Goal: Check status: Check status

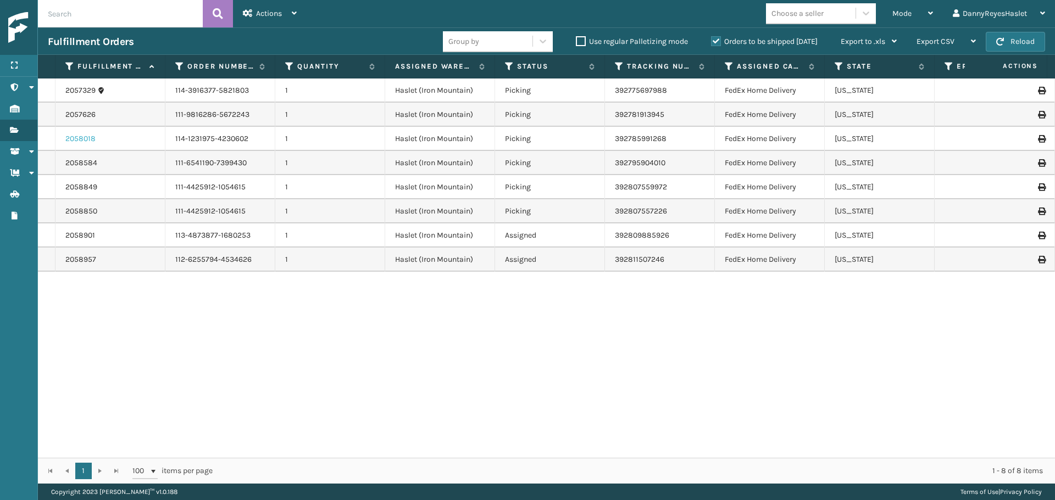
click at [82, 137] on link "2058018" at bounding box center [80, 138] width 30 height 11
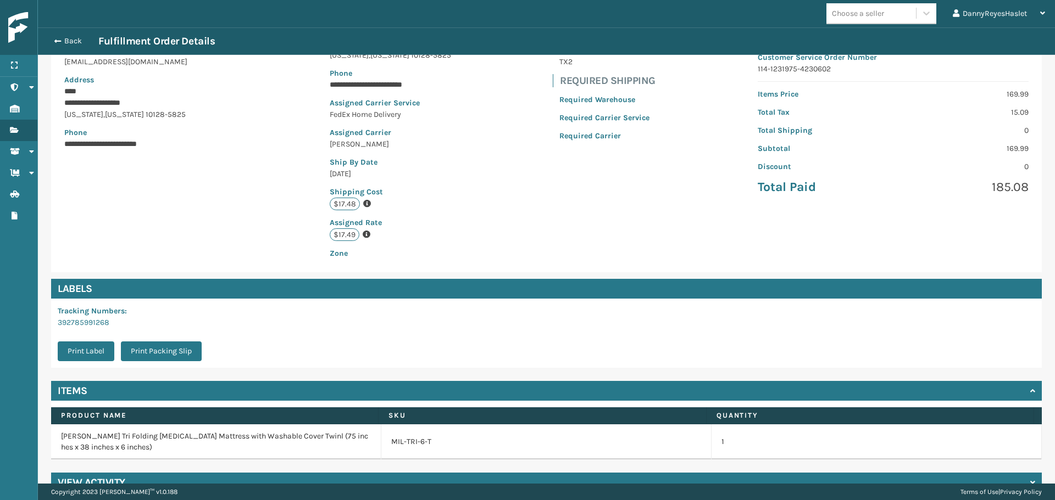
scroll to position [160, 0]
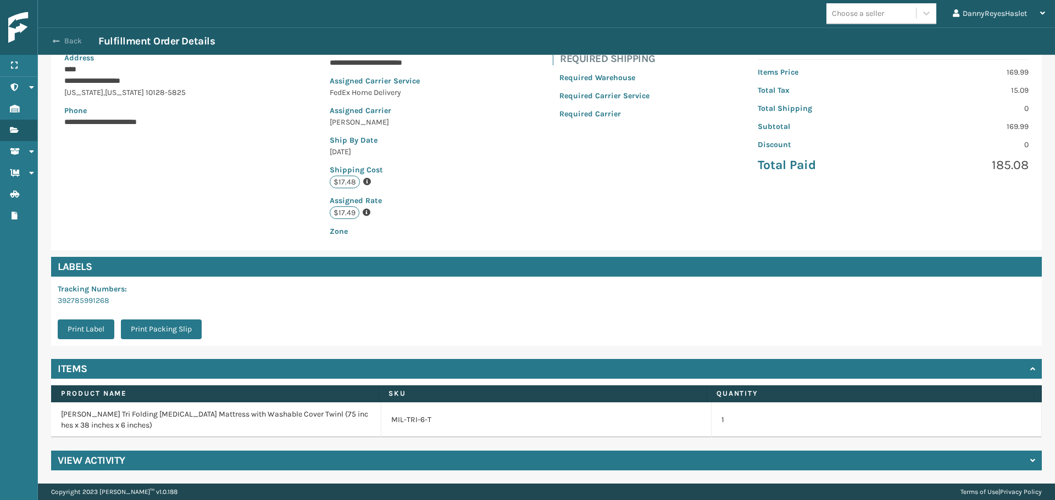
click at [57, 38] on span "button" at bounding box center [56, 41] width 7 height 8
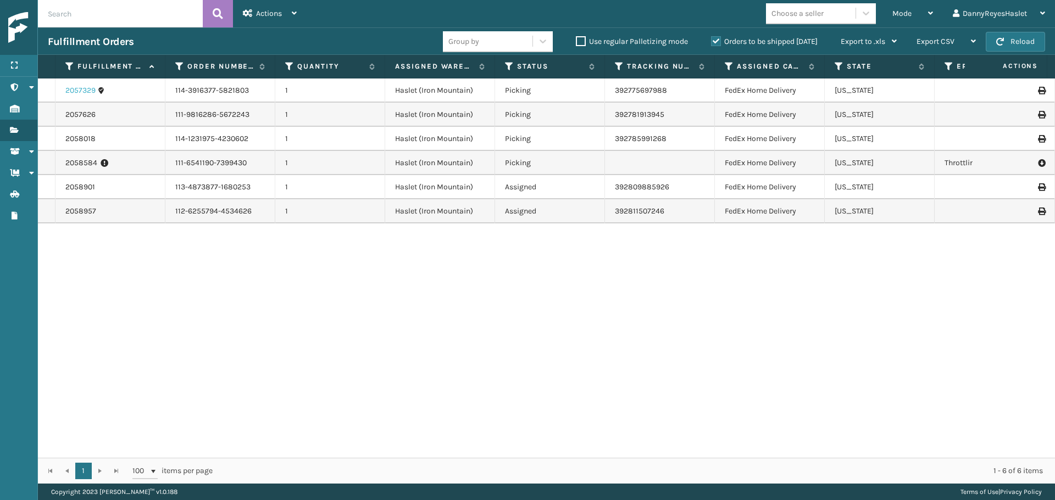
click at [87, 89] on link "2057329" at bounding box center [80, 90] width 30 height 11
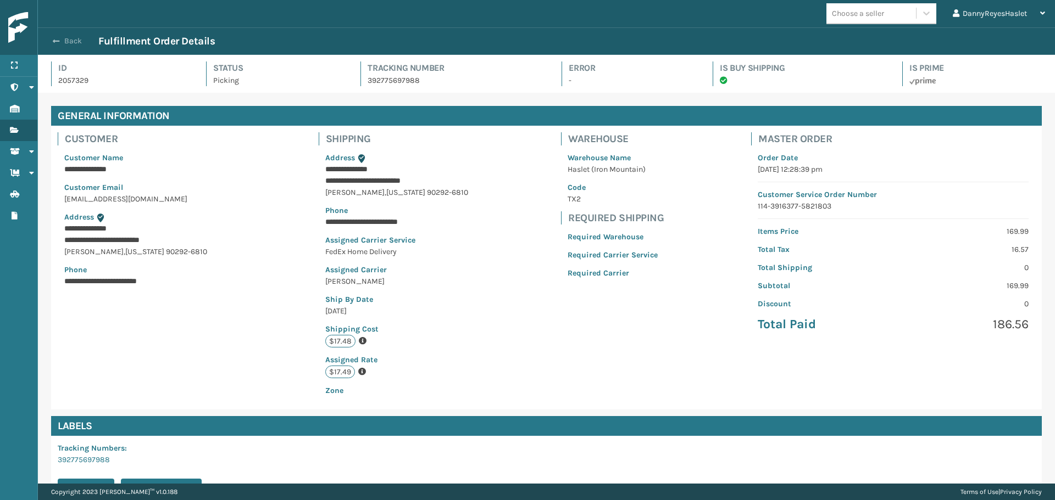
click at [57, 42] on span "button" at bounding box center [56, 41] width 7 height 8
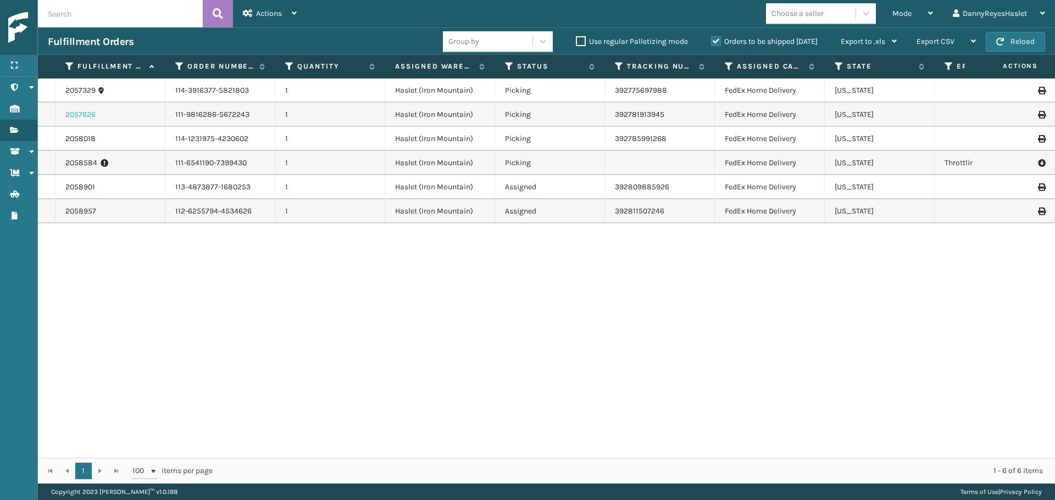
click at [96, 117] on div "2057626" at bounding box center [110, 114] width 90 height 11
click at [88, 115] on link "2057626" at bounding box center [80, 114] width 30 height 11
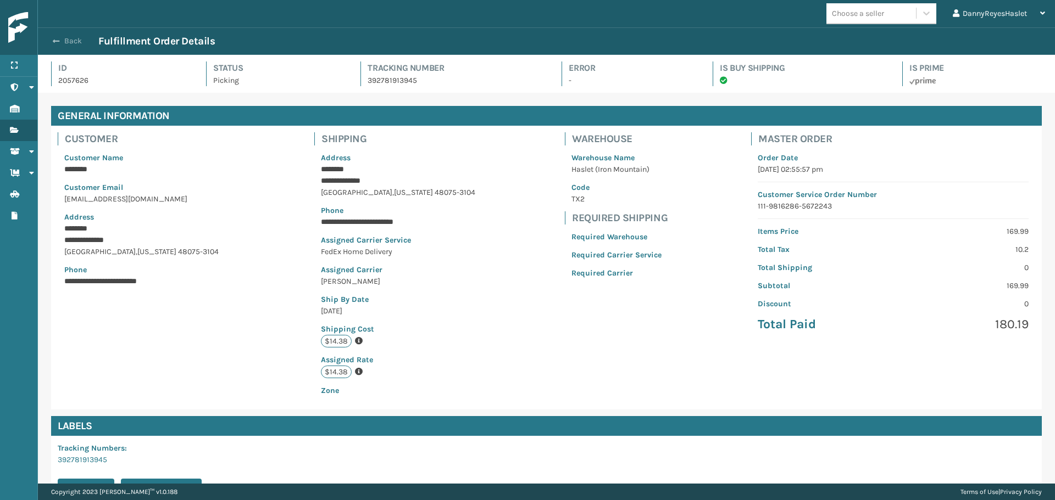
click at [56, 39] on span "button" at bounding box center [56, 41] width 7 height 8
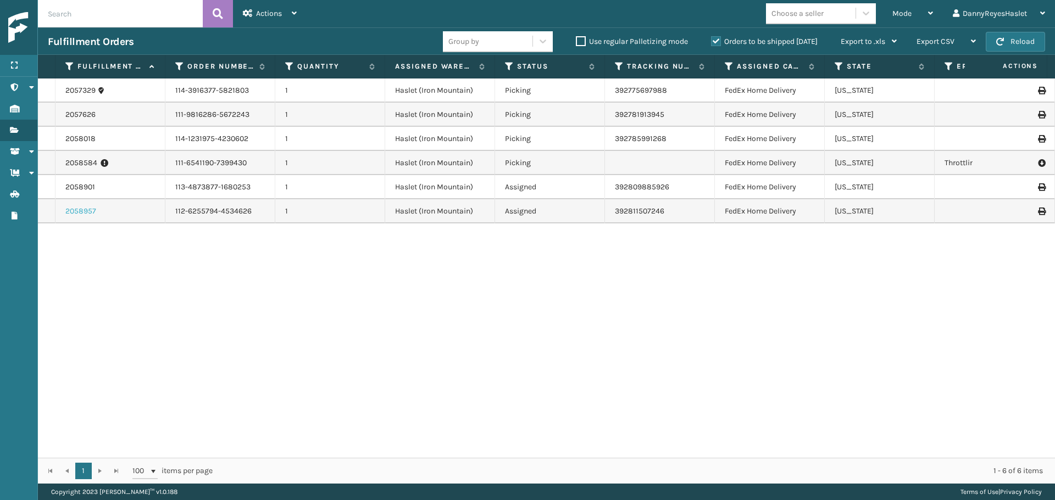
click at [91, 211] on link "2058957" at bounding box center [80, 211] width 31 height 11
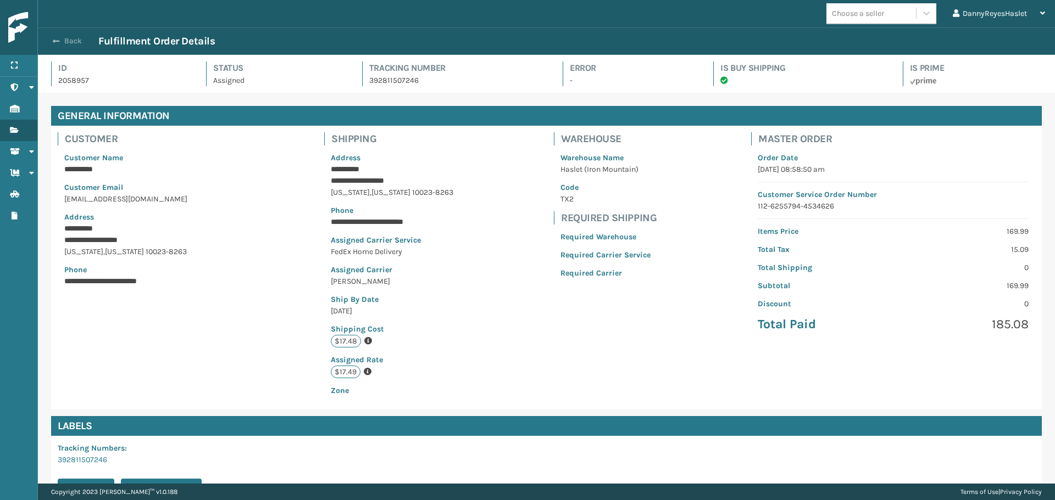
click at [55, 40] on span "button" at bounding box center [56, 41] width 7 height 8
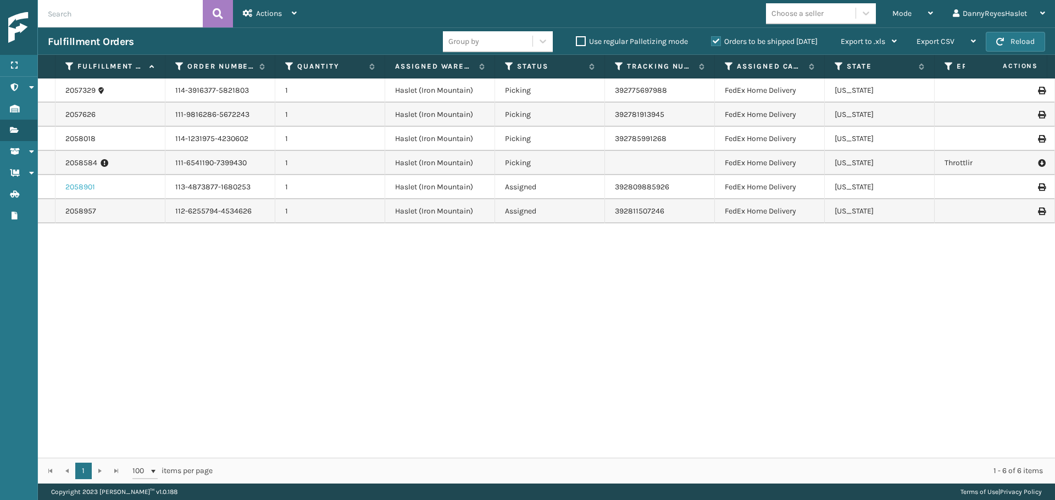
click at [73, 190] on link "2058901" at bounding box center [80, 187] width 30 height 11
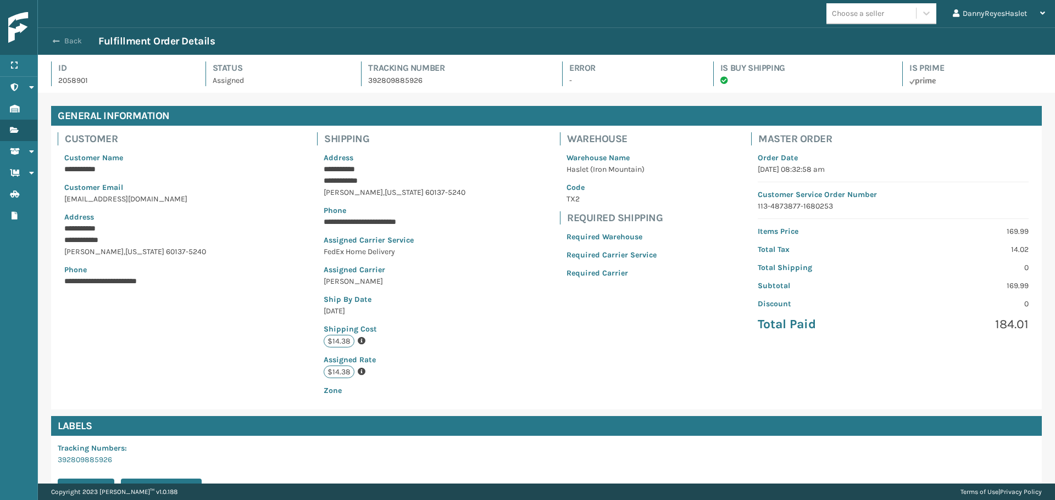
click at [53, 36] on button "Back" at bounding box center [73, 41] width 51 height 10
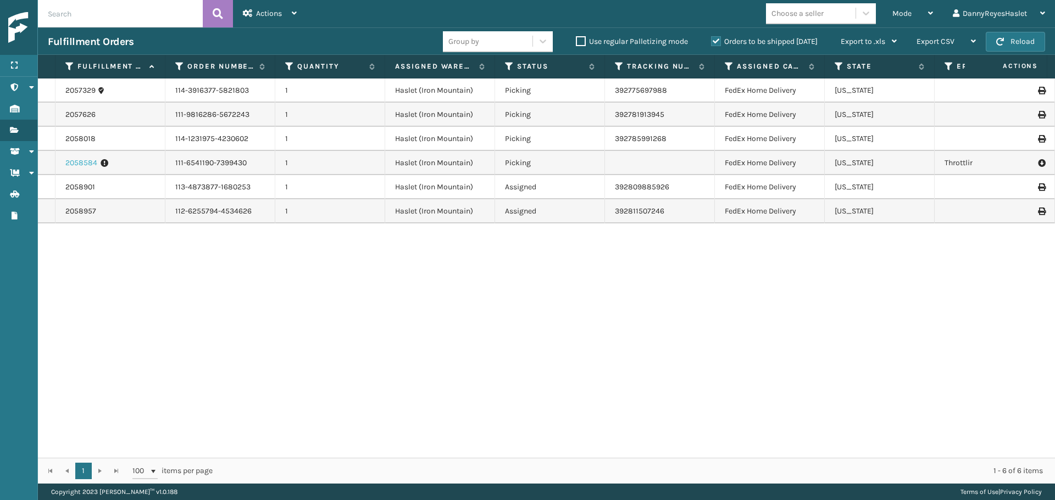
click at [89, 160] on link "2058584" at bounding box center [81, 163] width 32 height 11
click at [85, 164] on link "2058584" at bounding box center [81, 163] width 32 height 11
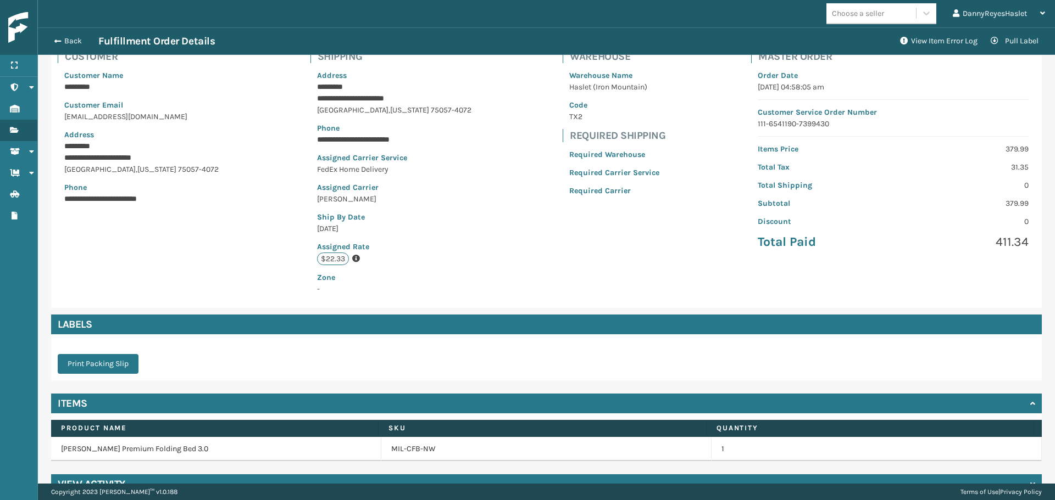
scroll to position [106, 0]
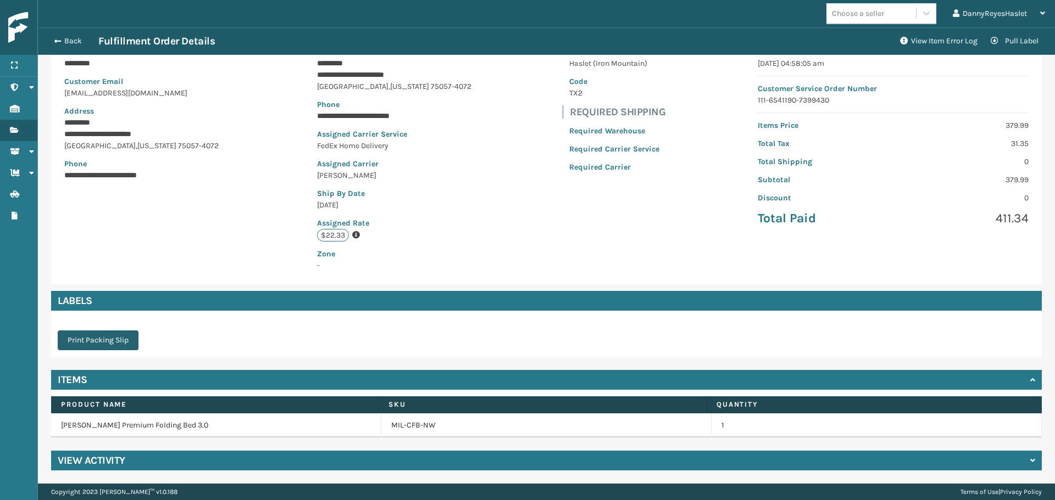
click at [102, 343] on button "Print Packing Slip" at bounding box center [98, 341] width 81 height 20
click at [1033, 452] on icon "close" at bounding box center [1037, 452] width 8 height 9
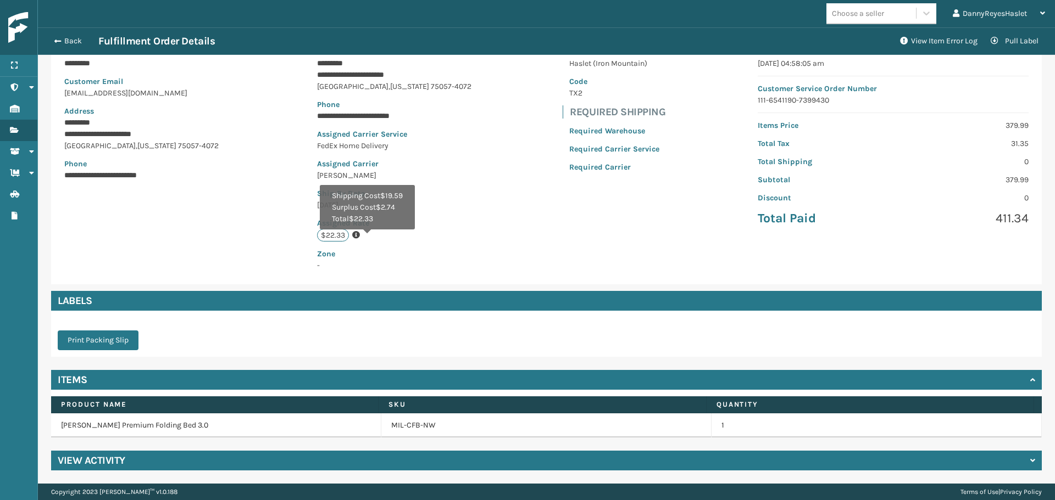
click at [360, 238] on icon at bounding box center [356, 235] width 8 height 8
click at [360, 235] on icon at bounding box center [356, 235] width 8 height 8
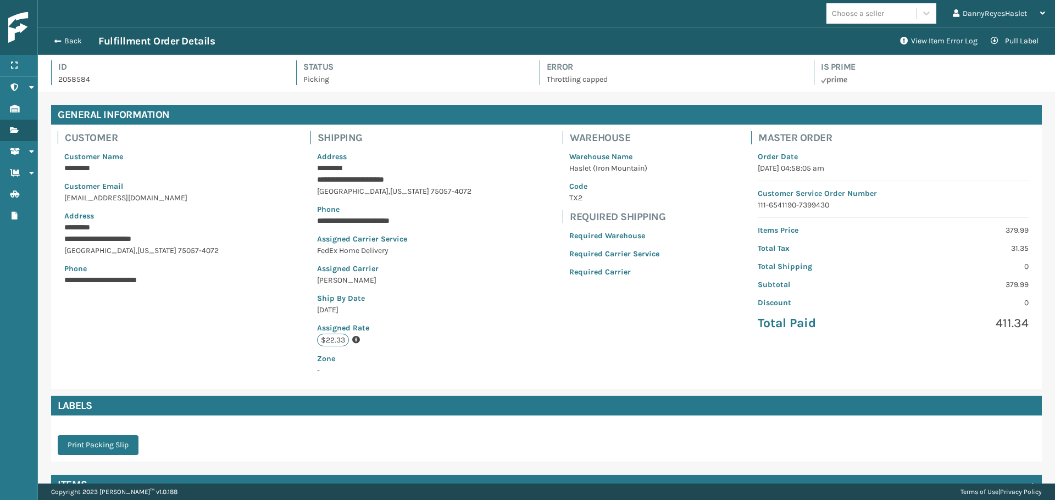
scroll to position [0, 0]
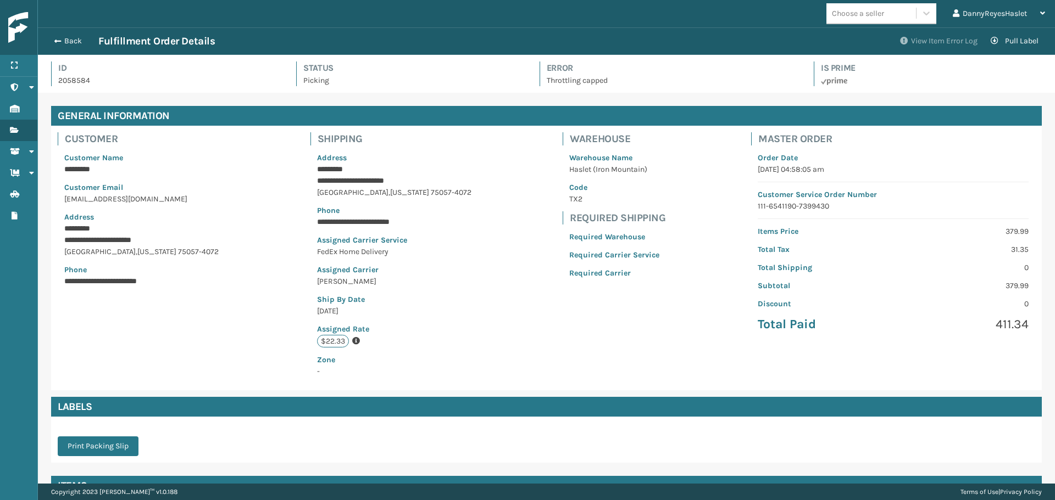
click at [927, 37] on button "View Item Error Log" at bounding box center [938, 41] width 91 height 22
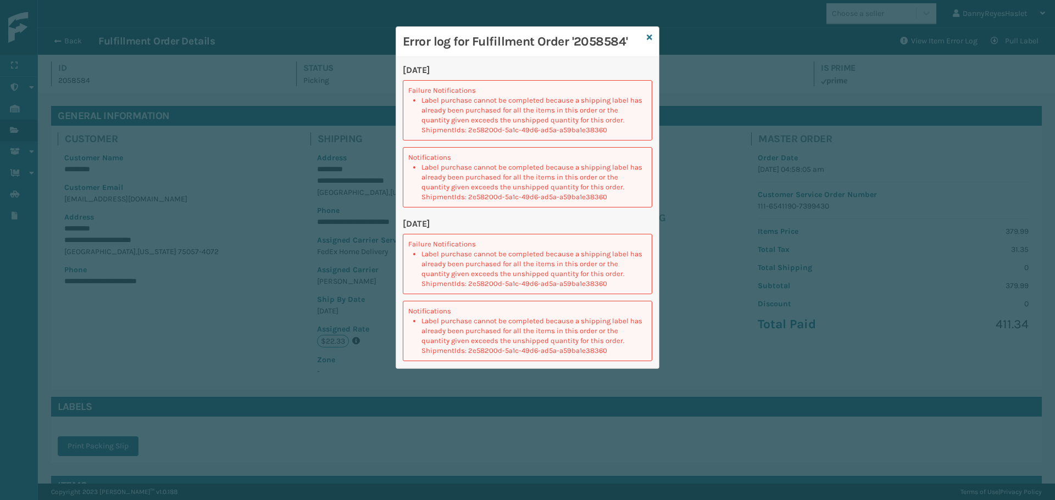
click at [646, 37] on div "Error log for Fulfillment Order '2058584'" at bounding box center [527, 42] width 263 height 30
drag, startPoint x: 651, startPoint y: 37, endPoint x: 685, endPoint y: 42, distance: 34.4
click at [653, 36] on div "Error log for Fulfillment Order '2058584' 09/03/2025 Failure Notifications Labe…" at bounding box center [528, 197] width 264 height 343
click at [648, 38] on icon at bounding box center [649, 38] width 5 height 8
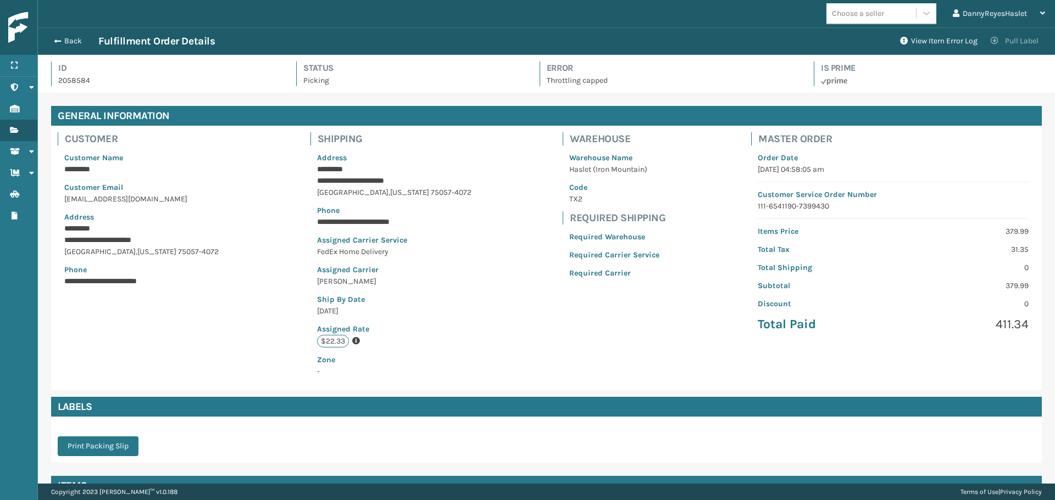
click at [1004, 38] on button "Pull Label" at bounding box center [1014, 41] width 61 height 22
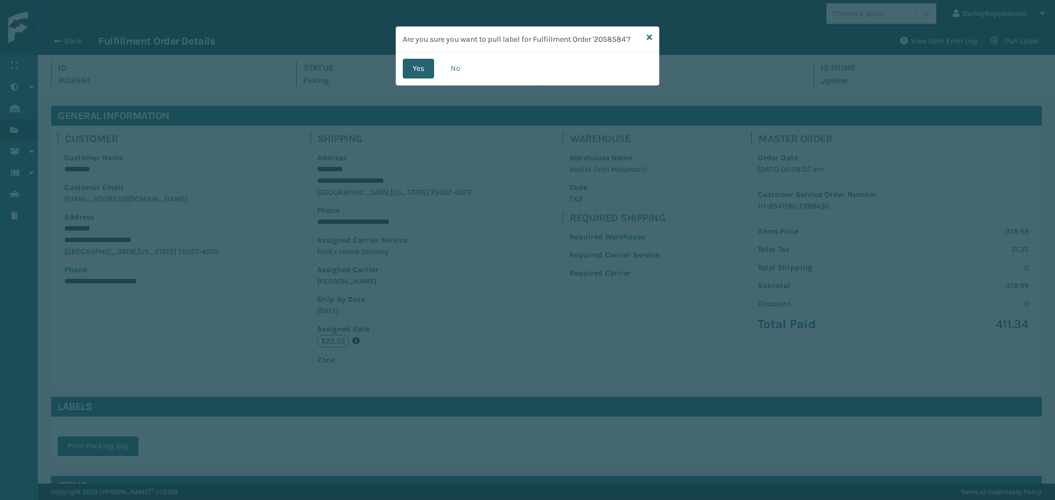
click at [421, 75] on button "Yes" at bounding box center [418, 69] width 31 height 20
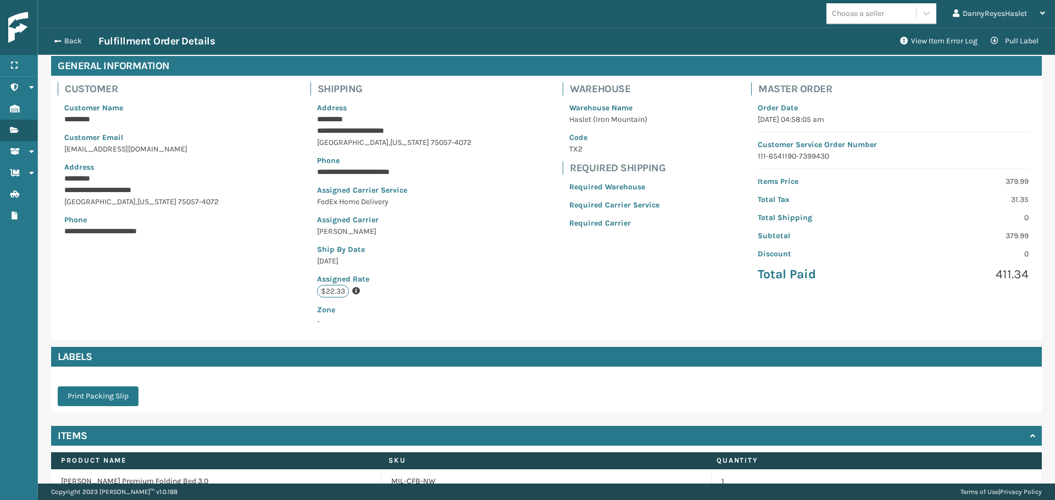
scroll to position [106, 0]
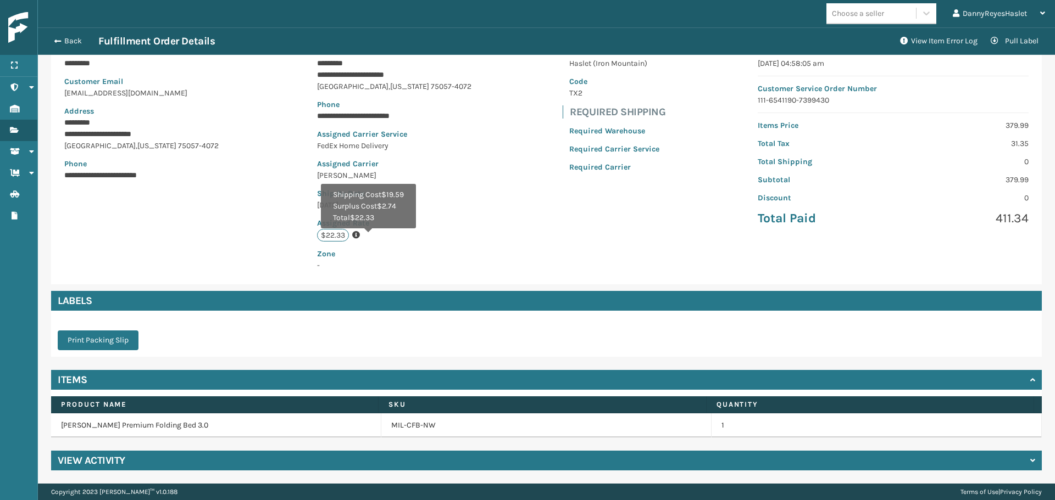
click at [360, 237] on icon at bounding box center [356, 235] width 8 height 8
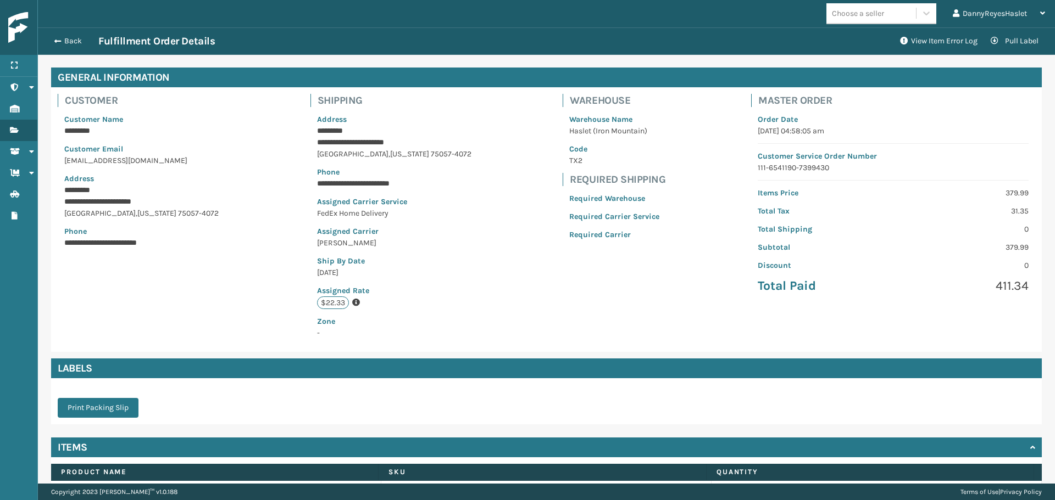
scroll to position [0, 0]
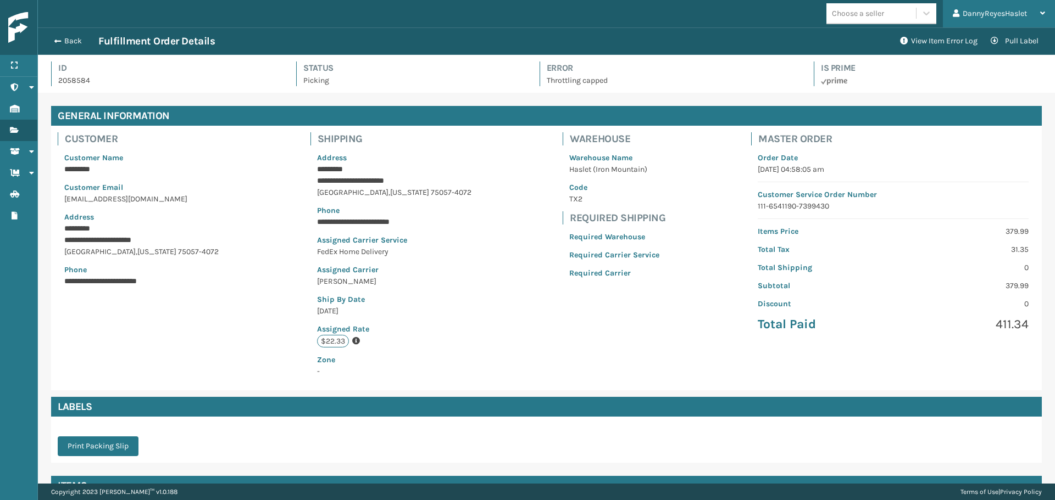
click at [945, 9] on div "DannyReyesHaslet Log Out" at bounding box center [999, 13] width 112 height 27
click at [933, 38] on li "Log Out" at bounding box center [980, 43] width 147 height 30
drag, startPoint x: 893, startPoint y: 46, endPoint x: 918, endPoint y: 37, distance: 27.1
click at [918, 37] on button "View Item Error Log" at bounding box center [938, 41] width 91 height 22
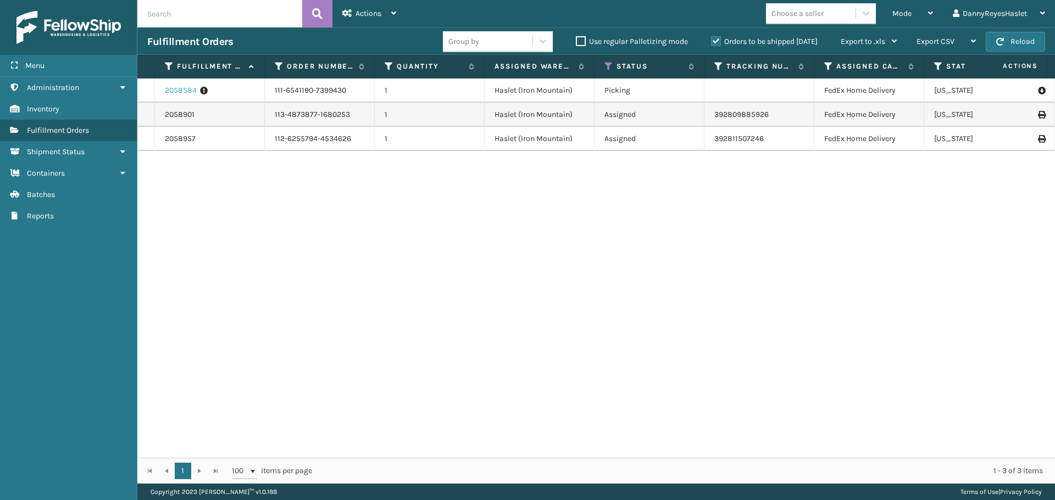
click at [188, 89] on link "2058584" at bounding box center [181, 90] width 32 height 11
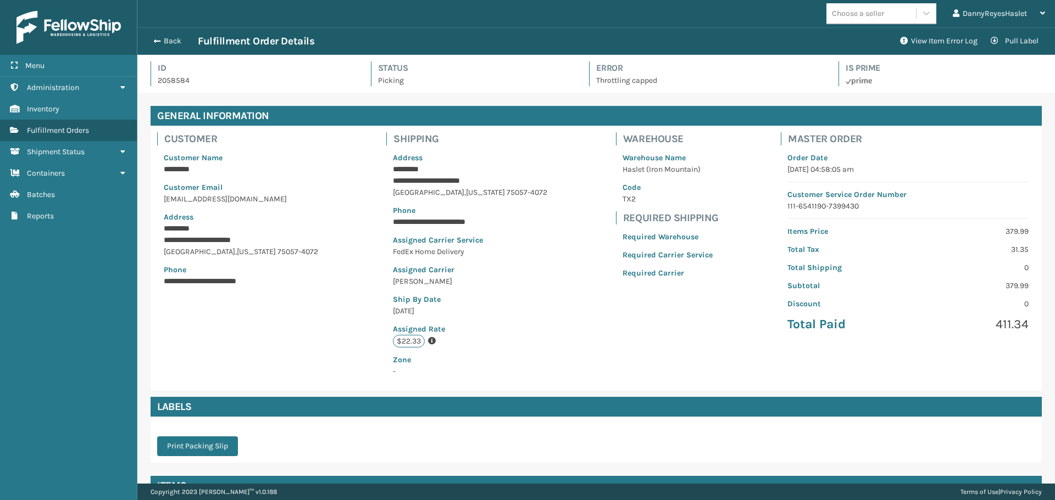
scroll to position [26, 917]
click at [935, 44] on button "View Item Error Log" at bounding box center [938, 41] width 91 height 22
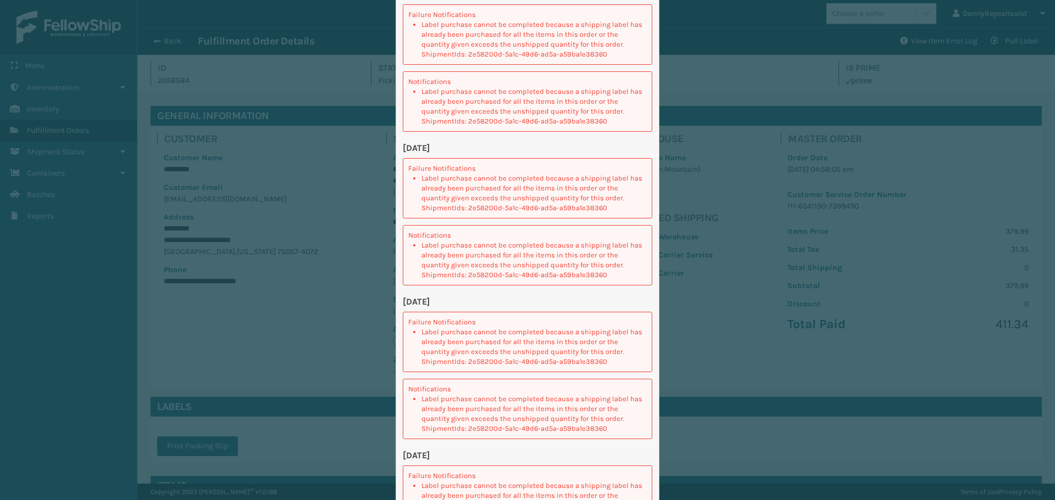
scroll to position [357, 0]
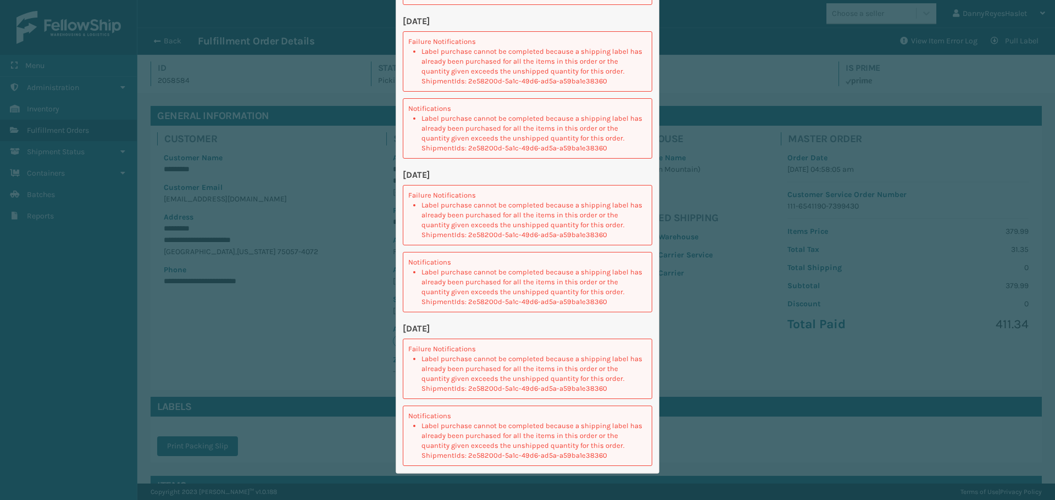
click at [245, 341] on div "Error log for Fulfillment Order '2058584' [DATE] Failure Notifications Label pu…" at bounding box center [527, 250] width 1055 height 500
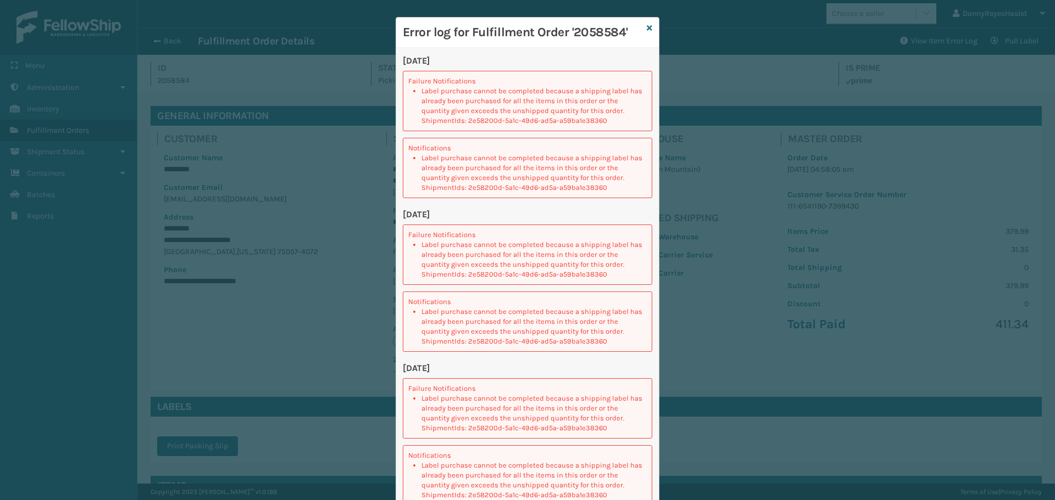
scroll to position [0, 0]
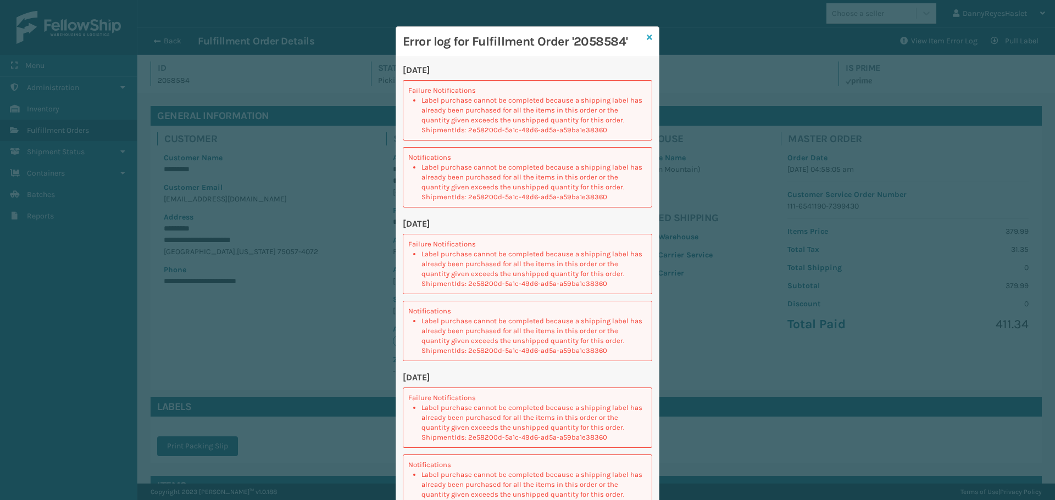
click at [647, 35] on icon at bounding box center [649, 38] width 5 height 8
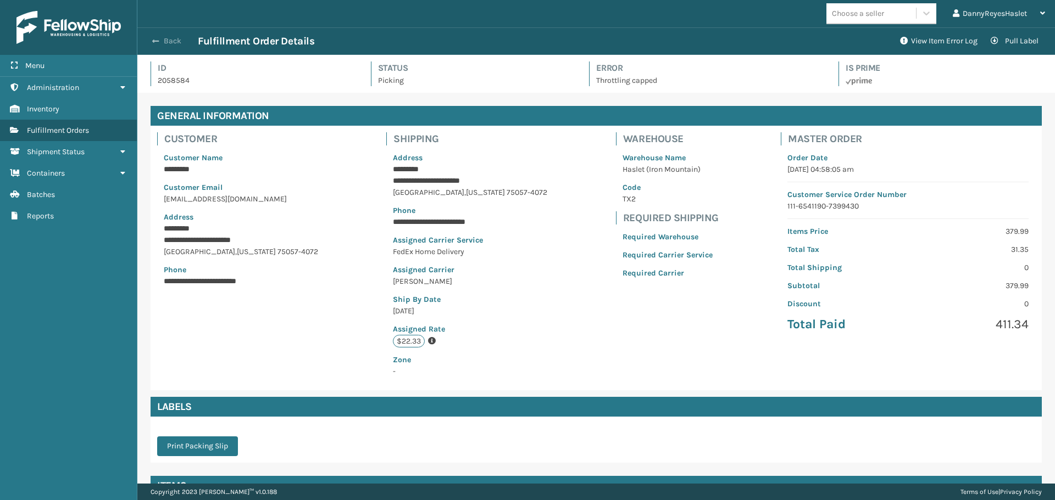
click at [163, 41] on button "Back" at bounding box center [172, 41] width 51 height 10
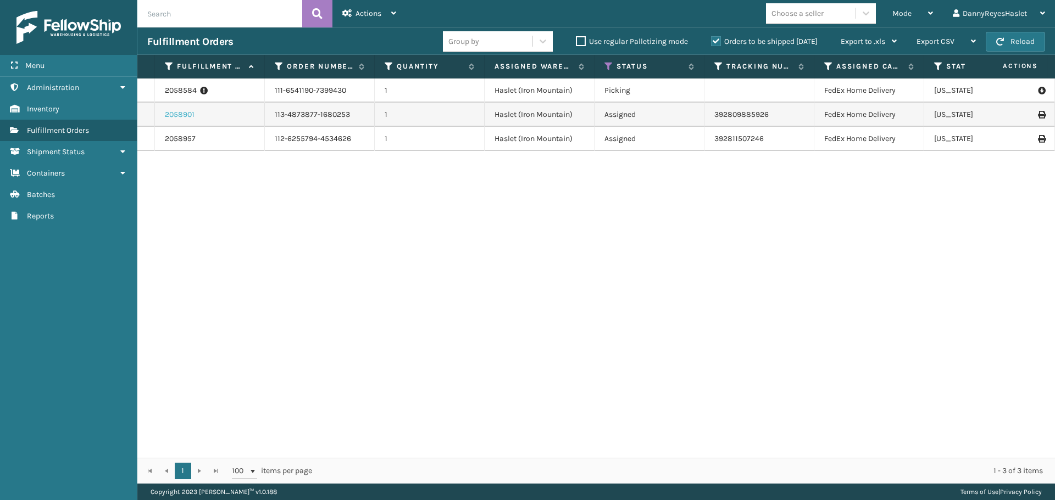
click at [172, 119] on link "2058901" at bounding box center [180, 114] width 30 height 11
